Goal: Book appointment/travel/reservation

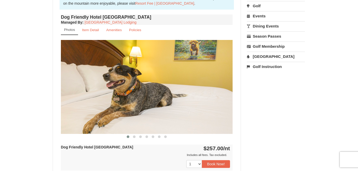
scroll to position [174, 0]
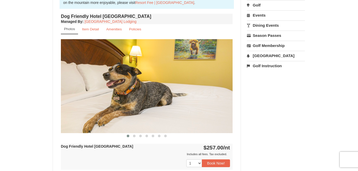
click at [227, 88] on img at bounding box center [147, 86] width 172 height 94
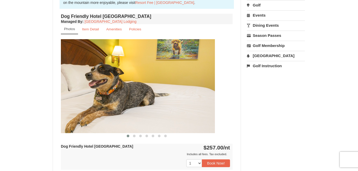
drag, startPoint x: 218, startPoint y: 94, endPoint x: 142, endPoint y: 106, distance: 76.4
click at [143, 106] on img at bounding box center [129, 86] width 172 height 94
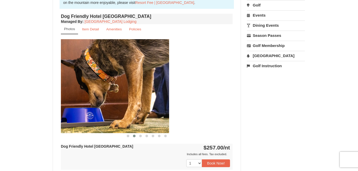
drag, startPoint x: 218, startPoint y: 93, endPoint x: 129, endPoint y: 99, distance: 89.6
click at [130, 99] on img at bounding box center [83, 86] width 172 height 94
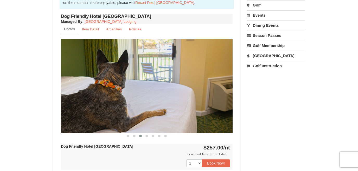
drag, startPoint x: 128, startPoint y: 97, endPoint x: 196, endPoint y: 103, distance: 68.1
click at [196, 103] on img at bounding box center [147, 86] width 172 height 94
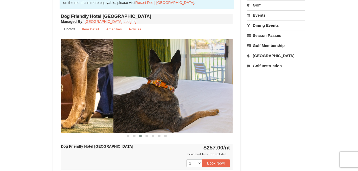
drag, startPoint x: 80, startPoint y: 85, endPoint x: 183, endPoint y: 97, distance: 103.6
click at [183, 97] on img at bounding box center [199, 86] width 172 height 94
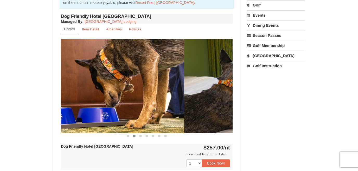
drag, startPoint x: 222, startPoint y: 91, endPoint x: 117, endPoint y: 106, distance: 106.3
click at [118, 106] on img at bounding box center [98, 86] width 172 height 94
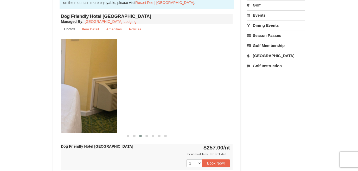
drag, startPoint x: 213, startPoint y: 103, endPoint x: 74, endPoint y: 114, distance: 139.8
click at [74, 114] on img at bounding box center [32, 86] width 172 height 94
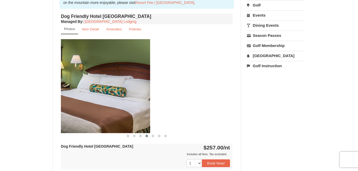
drag, startPoint x: 215, startPoint y: 102, endPoint x: 70, endPoint y: 119, distance: 145.9
click at [71, 119] on img at bounding box center [64, 86] width 172 height 94
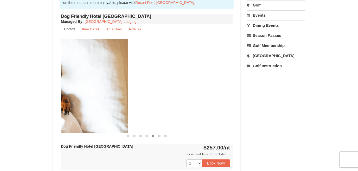
drag, startPoint x: 210, startPoint y: 108, endPoint x: 80, endPoint y: 108, distance: 129.5
click at [81, 108] on img at bounding box center [42, 86] width 172 height 94
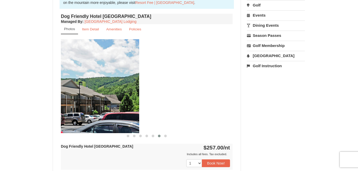
drag, startPoint x: 214, startPoint y: 105, endPoint x: 69, endPoint y: 116, distance: 145.8
click at [70, 116] on img at bounding box center [54, 86] width 172 height 94
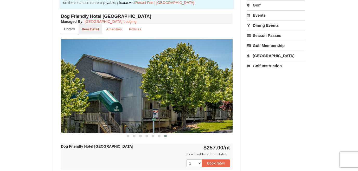
click at [95, 31] on small "Item Detail" at bounding box center [90, 29] width 17 height 4
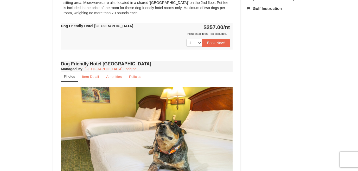
scroll to position [235, 0]
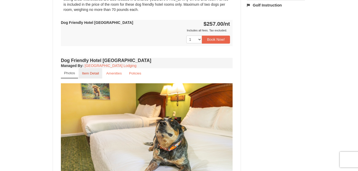
click at [93, 74] on small "Item Detail" at bounding box center [90, 73] width 17 height 4
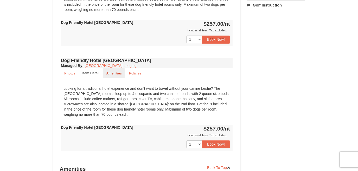
click at [117, 74] on small "Amenities" at bounding box center [114, 73] width 16 height 4
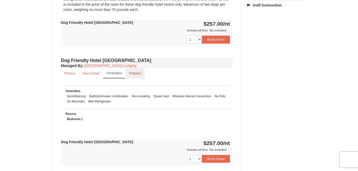
click at [135, 73] on small "Policies" at bounding box center [135, 73] width 12 height 4
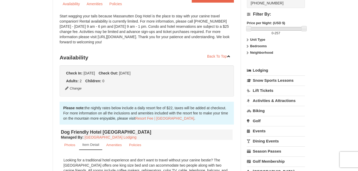
scroll to position [56, 0]
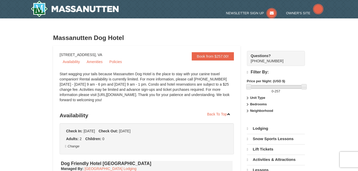
select select "9"
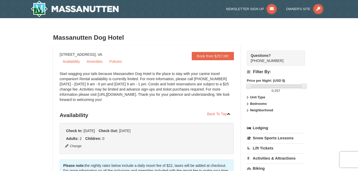
click at [258, 97] on strong "Unit Type" at bounding box center [257, 97] width 15 height 4
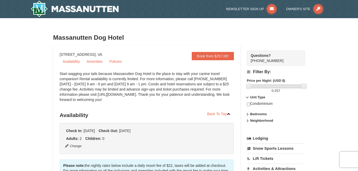
click at [257, 97] on strong "Unit Type" at bounding box center [257, 97] width 15 height 4
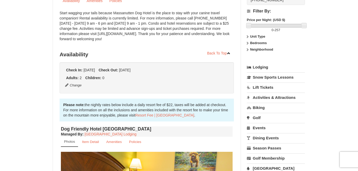
scroll to position [61, 0]
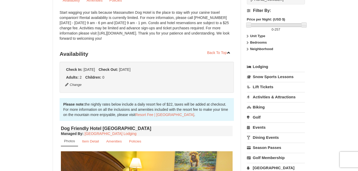
click at [263, 66] on link "Lodging" at bounding box center [276, 66] width 58 height 9
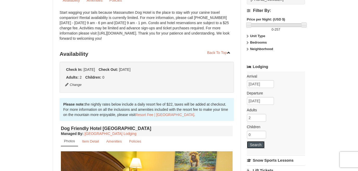
click at [259, 145] on button "Search" at bounding box center [256, 144] width 18 height 7
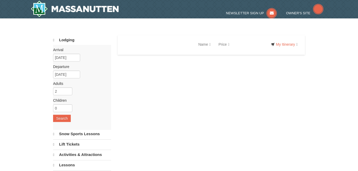
select select "9"
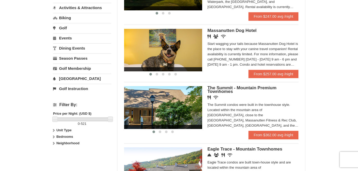
scroll to position [145, 0]
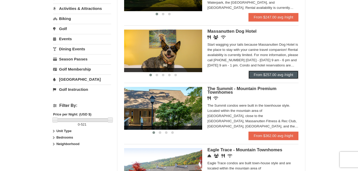
click at [277, 75] on link "From $257.00 avg /night" at bounding box center [273, 75] width 50 height 8
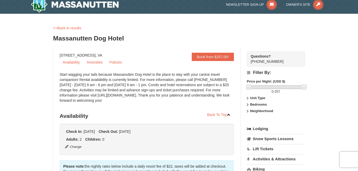
scroll to position [4, 0]
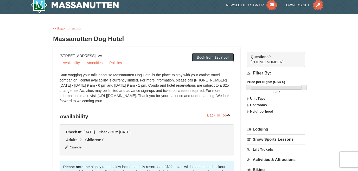
click at [218, 57] on link "Book from $257.00!" at bounding box center [213, 57] width 42 height 8
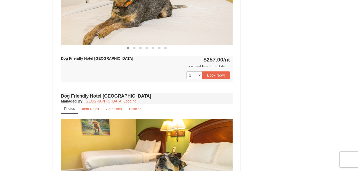
scroll to position [283, 0]
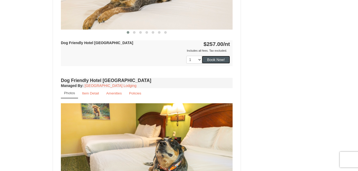
click at [220, 59] on button "Book Now!" at bounding box center [216, 60] width 28 height 8
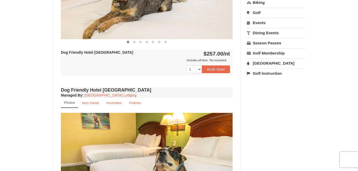
scroll to position [273, 0]
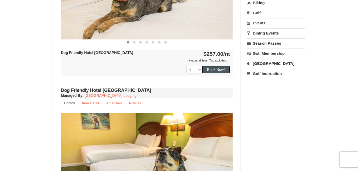
click at [212, 69] on button "Book Now!" at bounding box center [216, 70] width 28 height 8
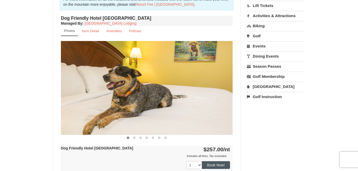
scroll to position [51, 0]
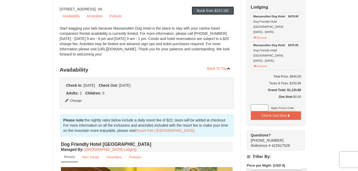
click at [218, 11] on link "Book from $257.00!" at bounding box center [213, 10] width 42 height 8
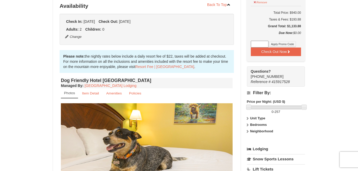
scroll to position [115, 0]
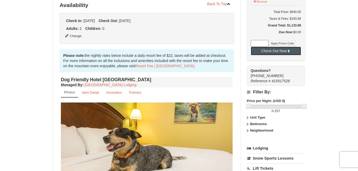
click at [282, 55] on button "Check Out Now" at bounding box center [276, 51] width 50 height 8
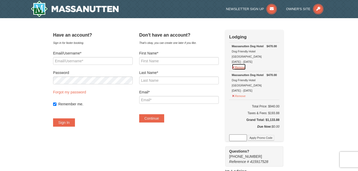
click at [239, 70] on button "Remove" at bounding box center [239, 67] width 14 height 6
